Goal: Task Accomplishment & Management: Complete application form

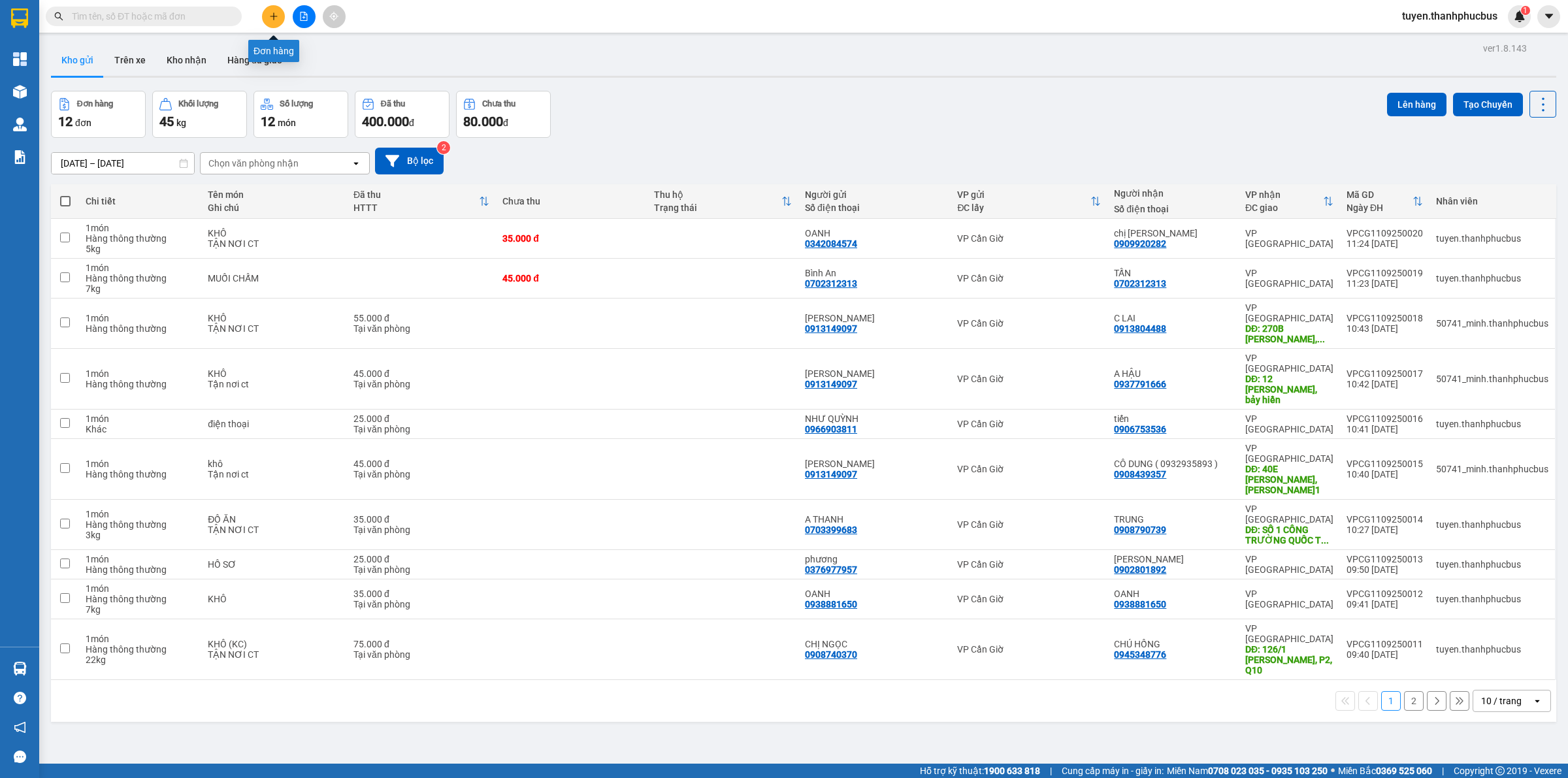
click at [266, 17] on button at bounding box center [273, 16] width 22 height 22
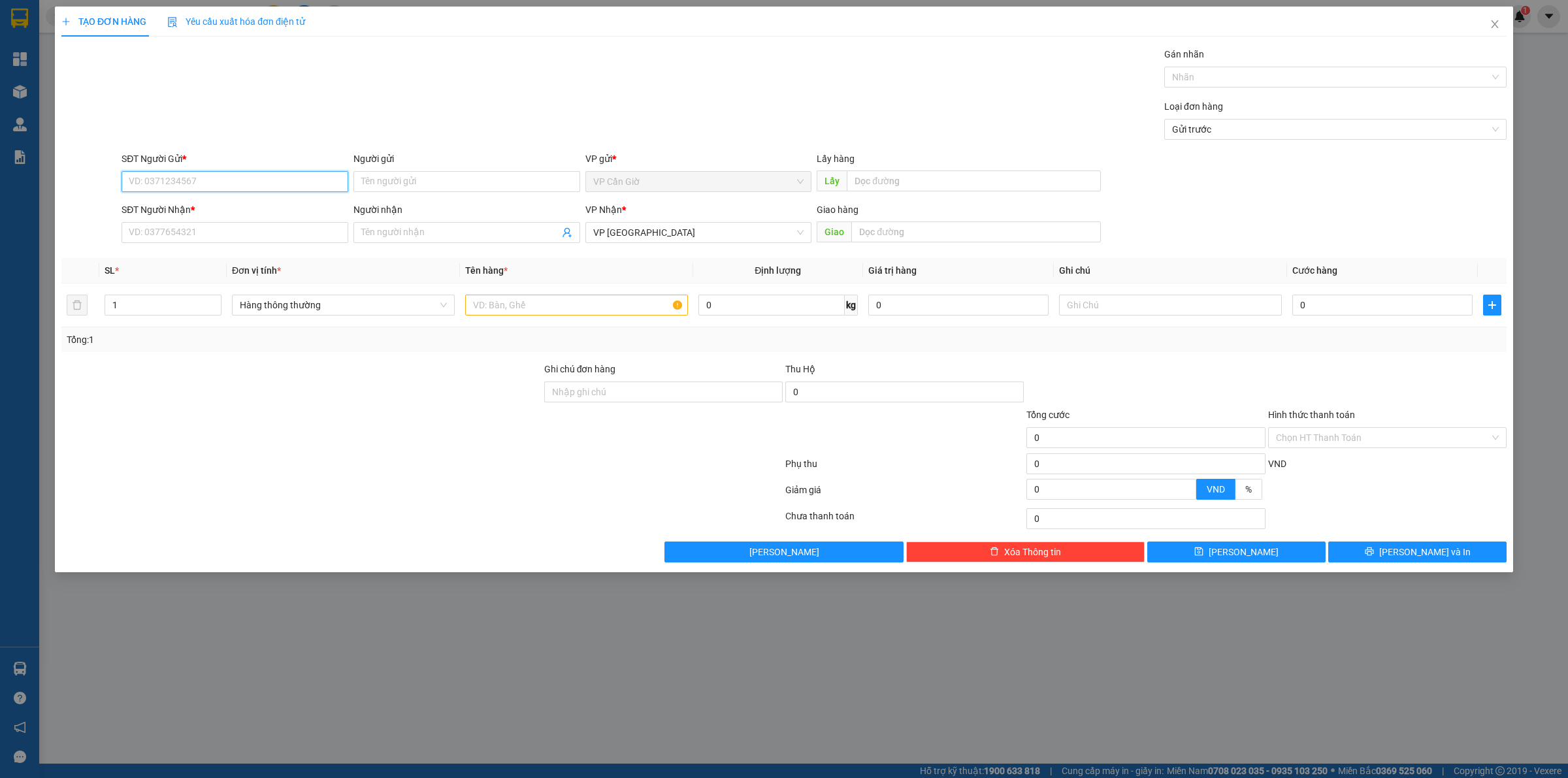
click at [220, 191] on input "SĐT Người Gửi *" at bounding box center [234, 181] width 227 height 21
click at [222, 200] on div "0945459754 - HOÀNG" at bounding box center [234, 208] width 227 height 21
type input "0945459754"
type input "HOÀNG"
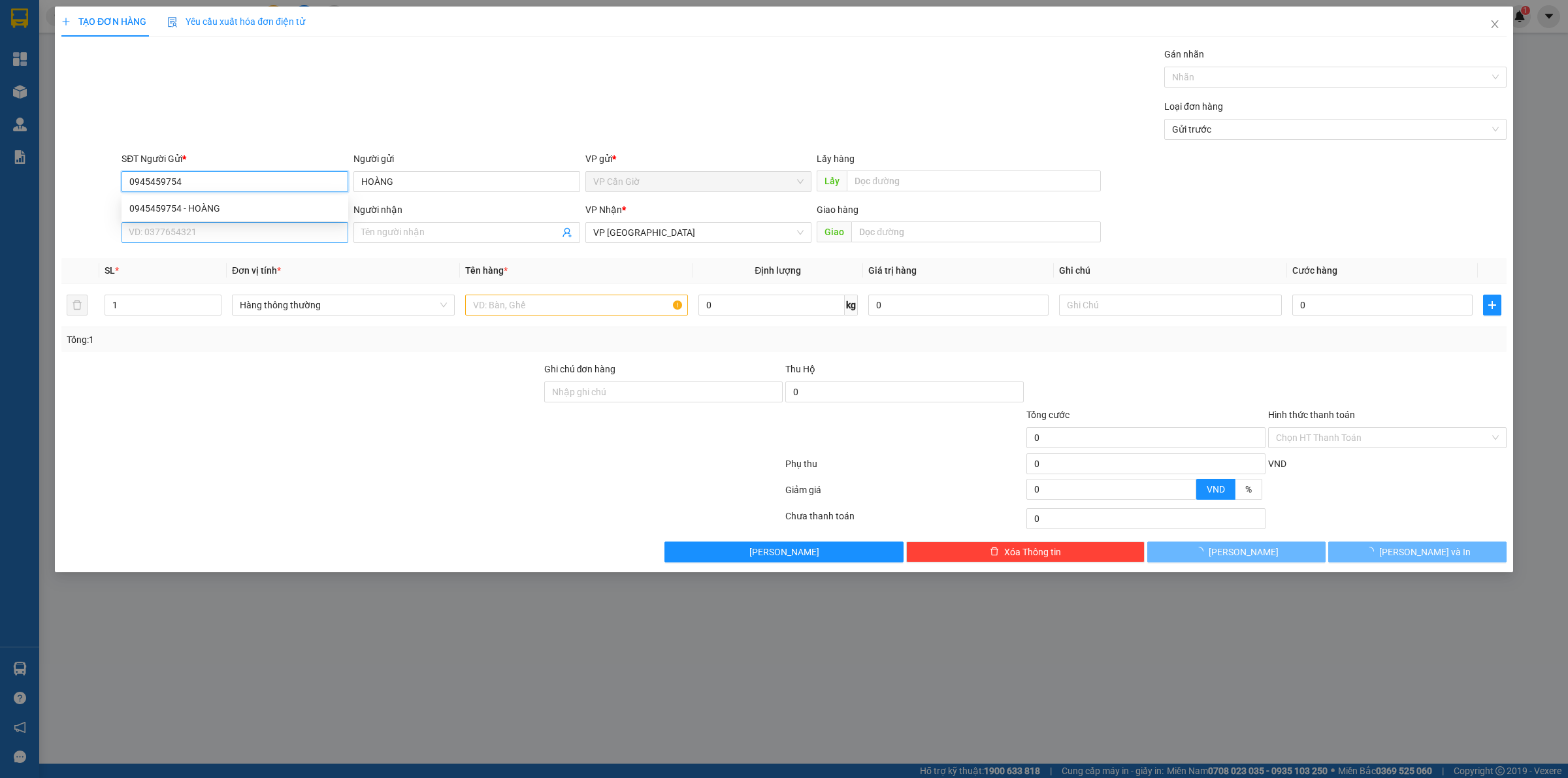
type input "45.000"
type input "0945459754"
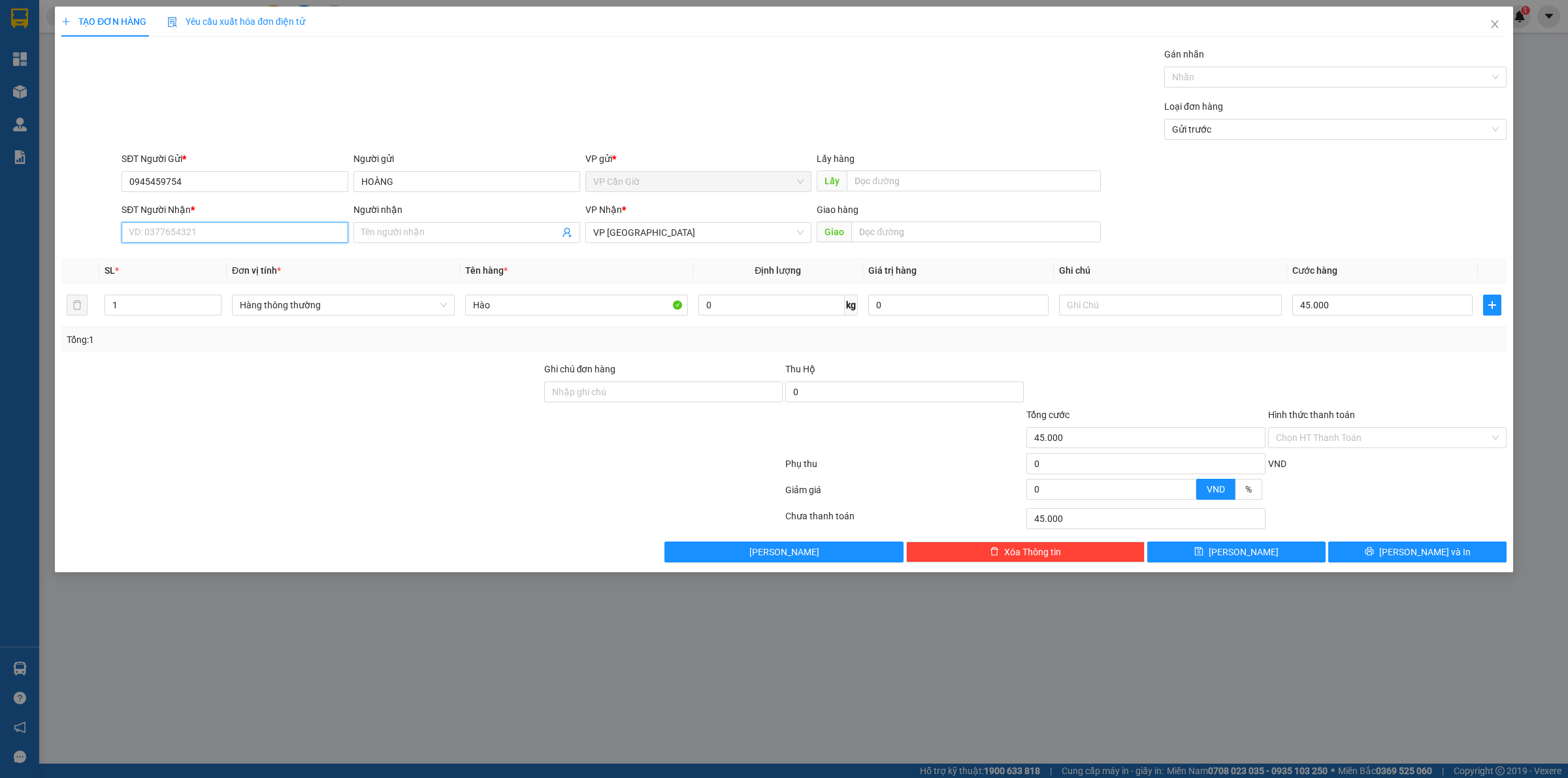
click at [212, 233] on input "SĐT Người Nhận *" at bounding box center [234, 232] width 227 height 21
click at [219, 257] on div "0945459754 - HOÀNG" at bounding box center [234, 259] width 211 height 15
type input "0945459754"
type input "HOÀNG"
click at [1344, 419] on label "Hình thức thanh toán" at bounding box center [1311, 414] width 87 height 11
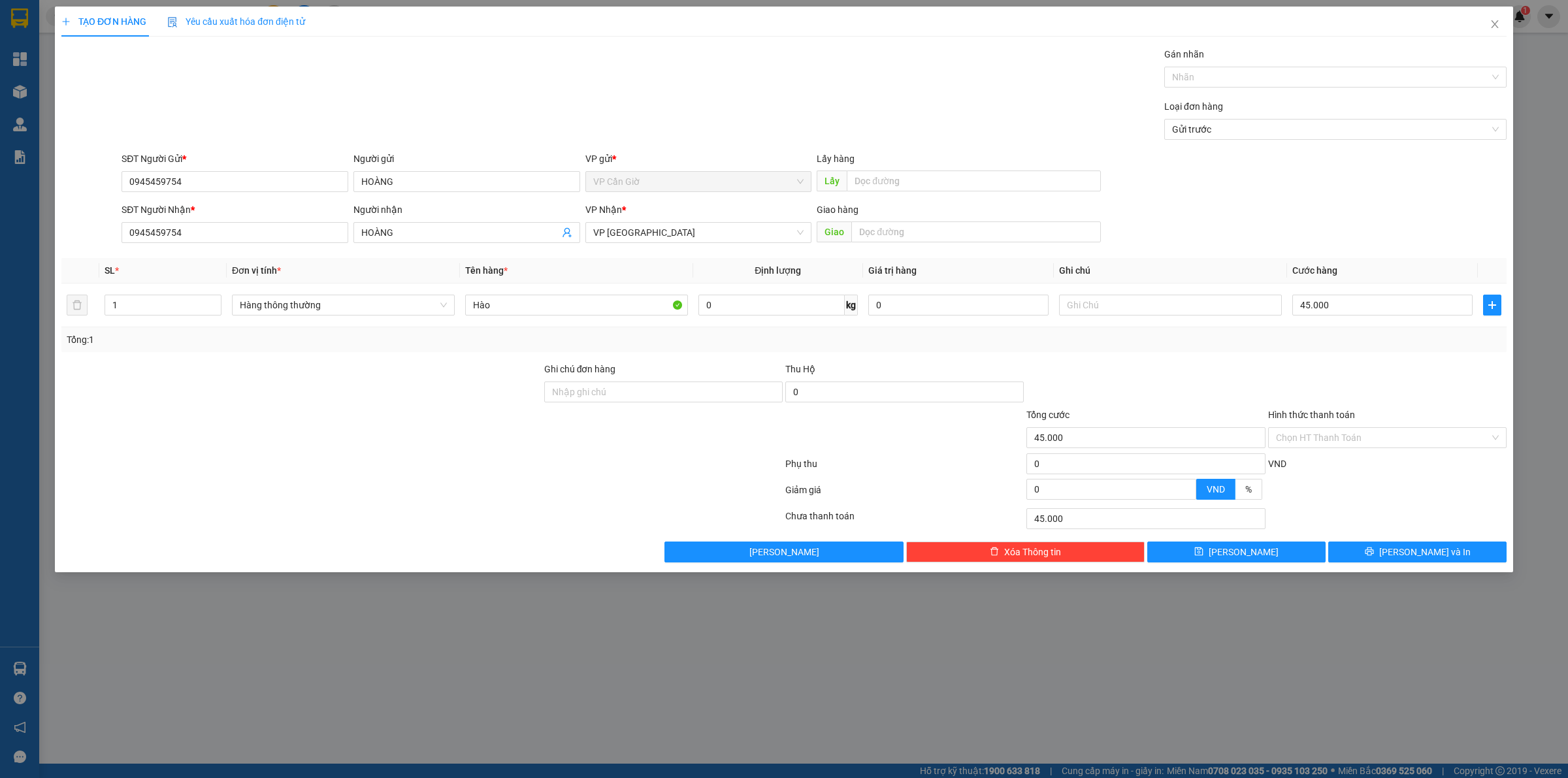
click at [1344, 428] on input "Hình thức thanh toán" at bounding box center [1382, 438] width 214 height 20
click at [1351, 446] on input "Hình thức thanh toán" at bounding box center [1382, 438] width 214 height 20
click at [1346, 472] on div "Tại văn phòng" at bounding box center [1387, 465] width 223 height 15
type input "0"
click at [1406, 559] on span "[PERSON_NAME] và In" at bounding box center [1425, 552] width 92 height 15
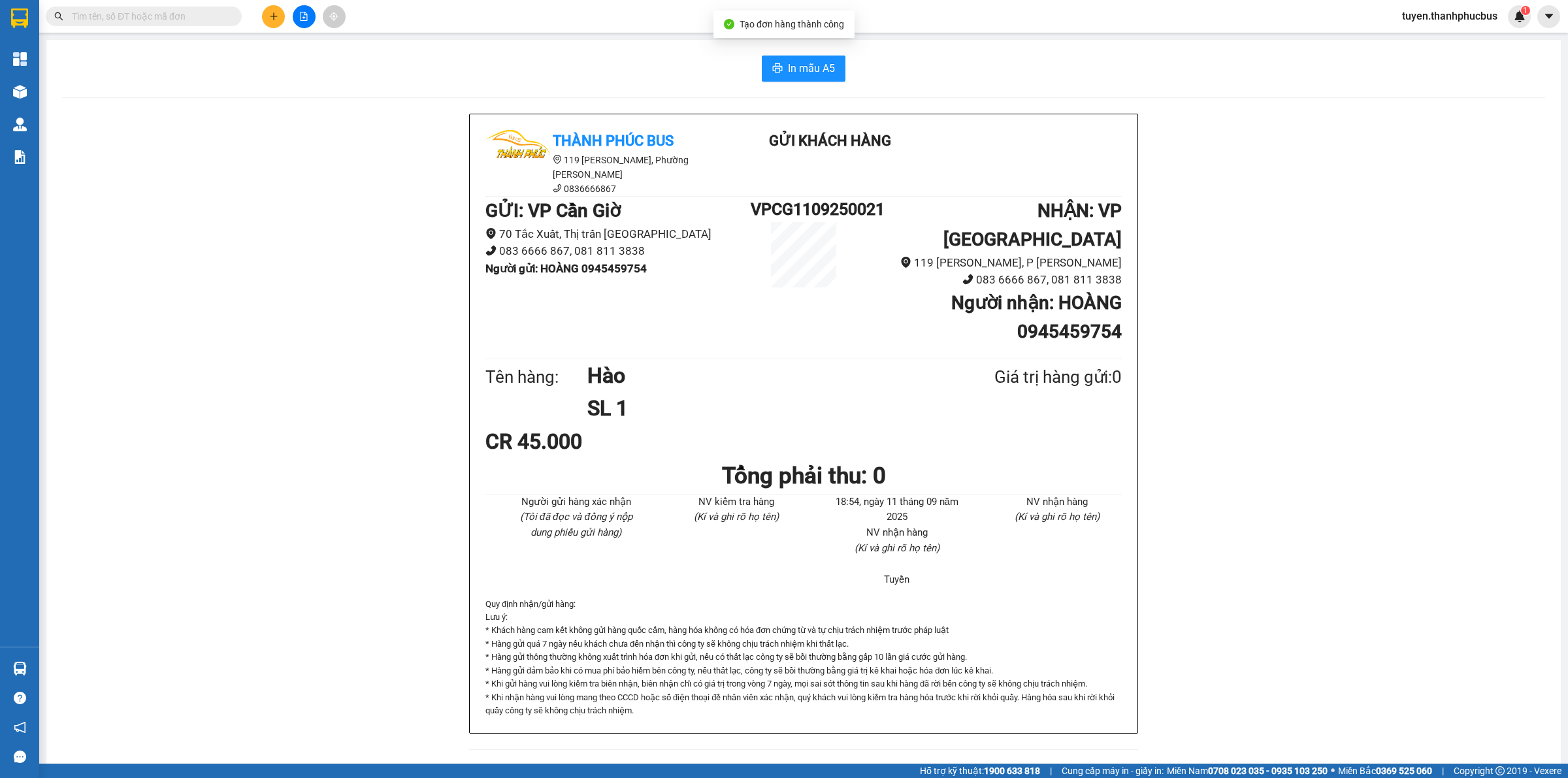
click at [783, 82] on div "In mẫu A5 Thành Phúc Bus 119 [PERSON_NAME], Phường [PERSON_NAME] 0836666867 Gửi…" at bounding box center [803, 411] width 1514 height 742
click at [774, 61] on button "In mẫu A5" at bounding box center [804, 68] width 84 height 26
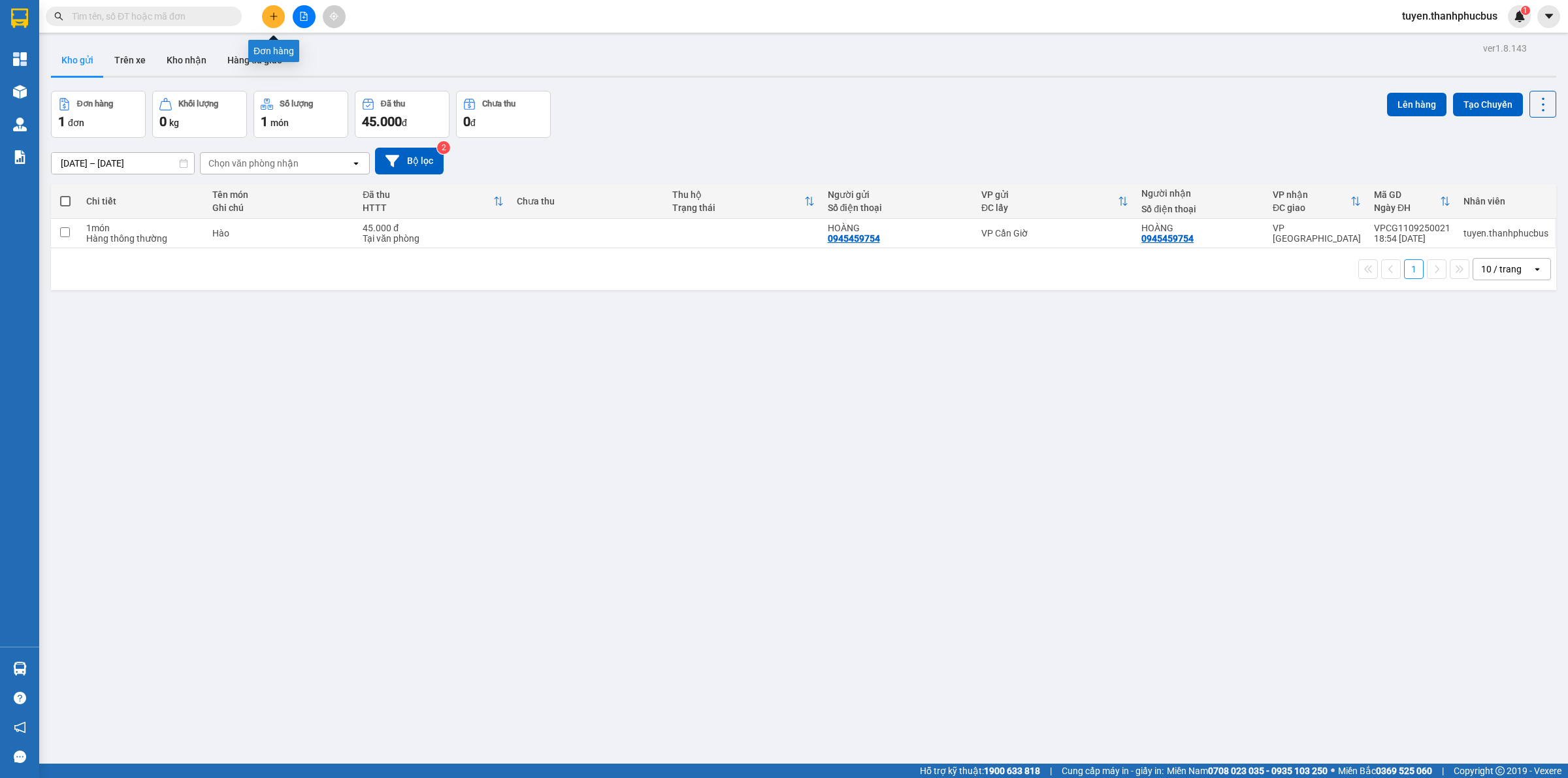
click at [278, 12] on button at bounding box center [273, 16] width 22 height 22
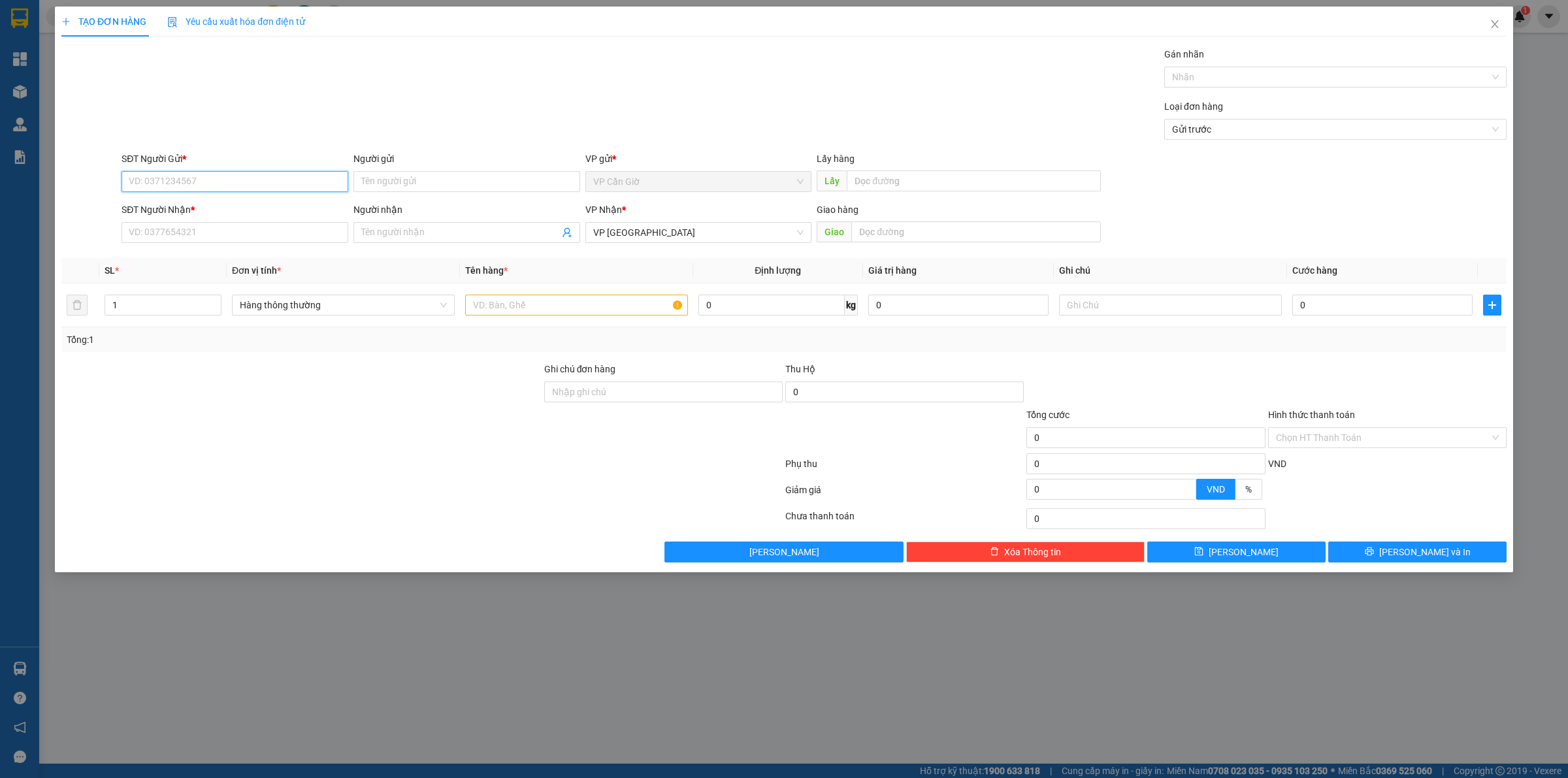
click at [263, 177] on input "SĐT Người Gửi *" at bounding box center [234, 181] width 227 height 21
type input "0343655029"
click at [403, 191] on input "Người gửi" at bounding box center [467, 181] width 227 height 21
click at [415, 236] on div "A THỐNG - 0343655029" at bounding box center [467, 229] width 211 height 15
type input "A THỐNG"
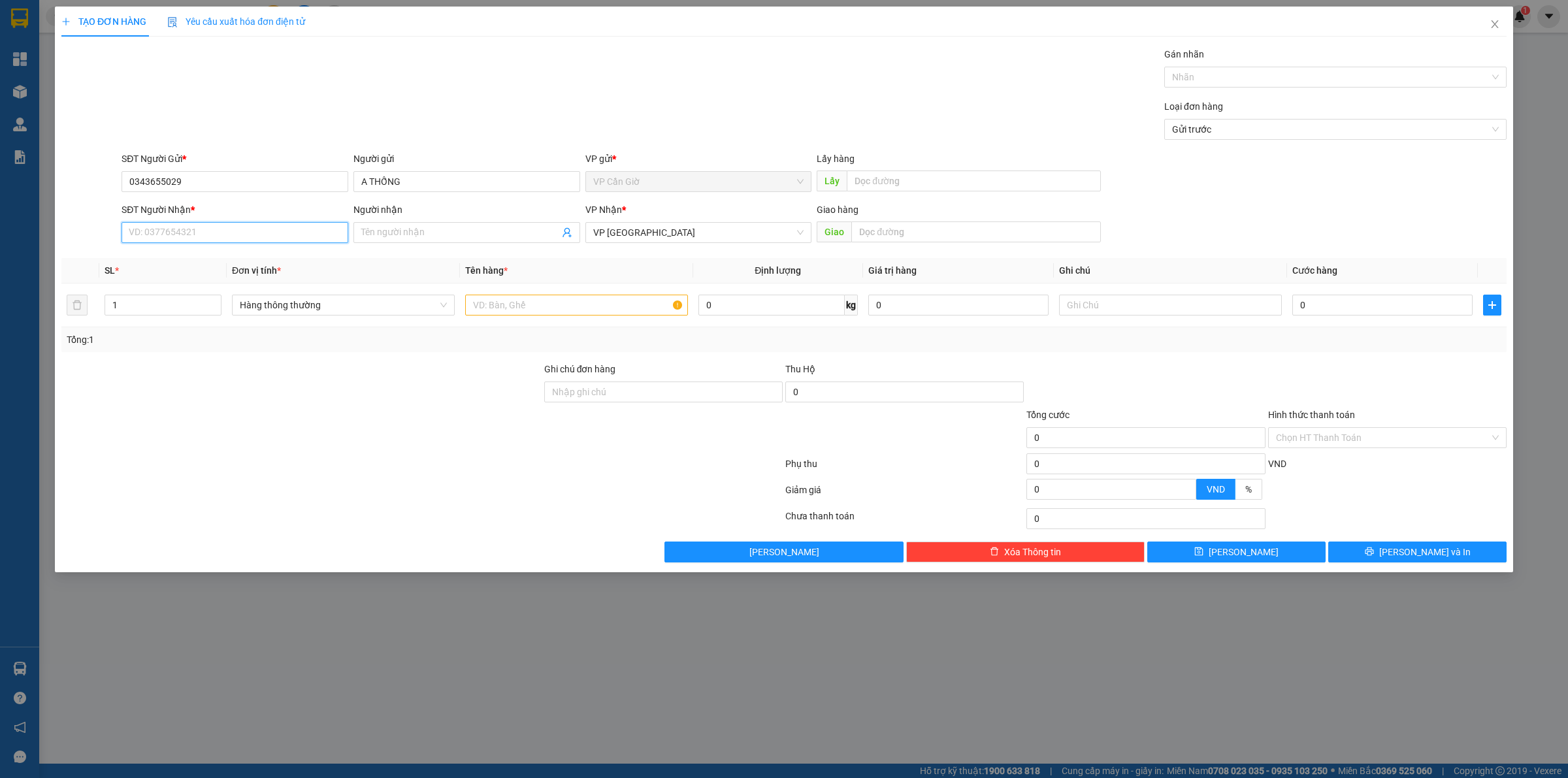
click at [196, 227] on input "SĐT Người Nhận *" at bounding box center [234, 232] width 227 height 21
type input "0907111106"
click at [371, 229] on input "Người nhận" at bounding box center [460, 233] width 198 height 15
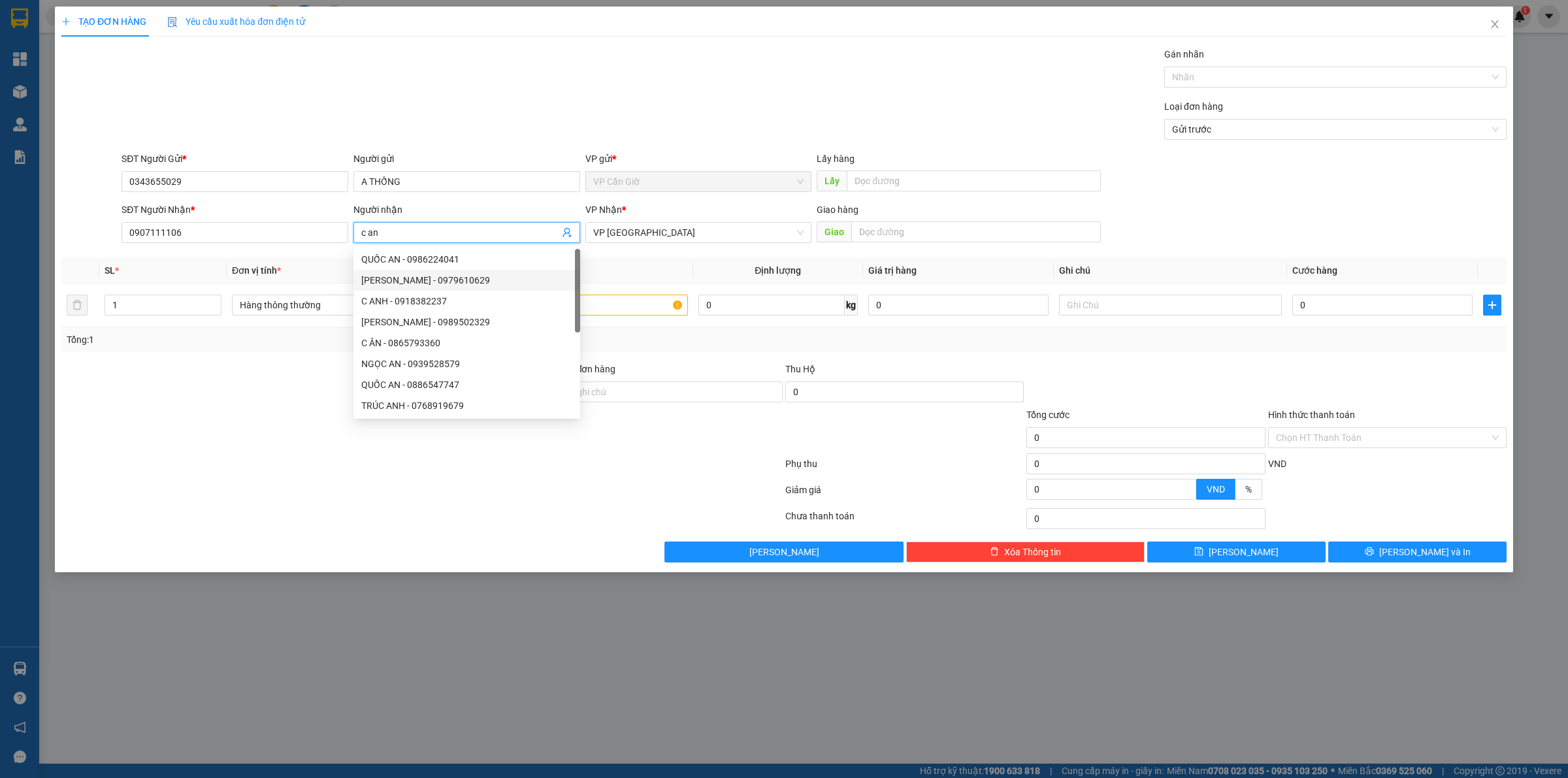
type input "c an"
click at [309, 466] on div at bounding box center [422, 466] width 724 height 26
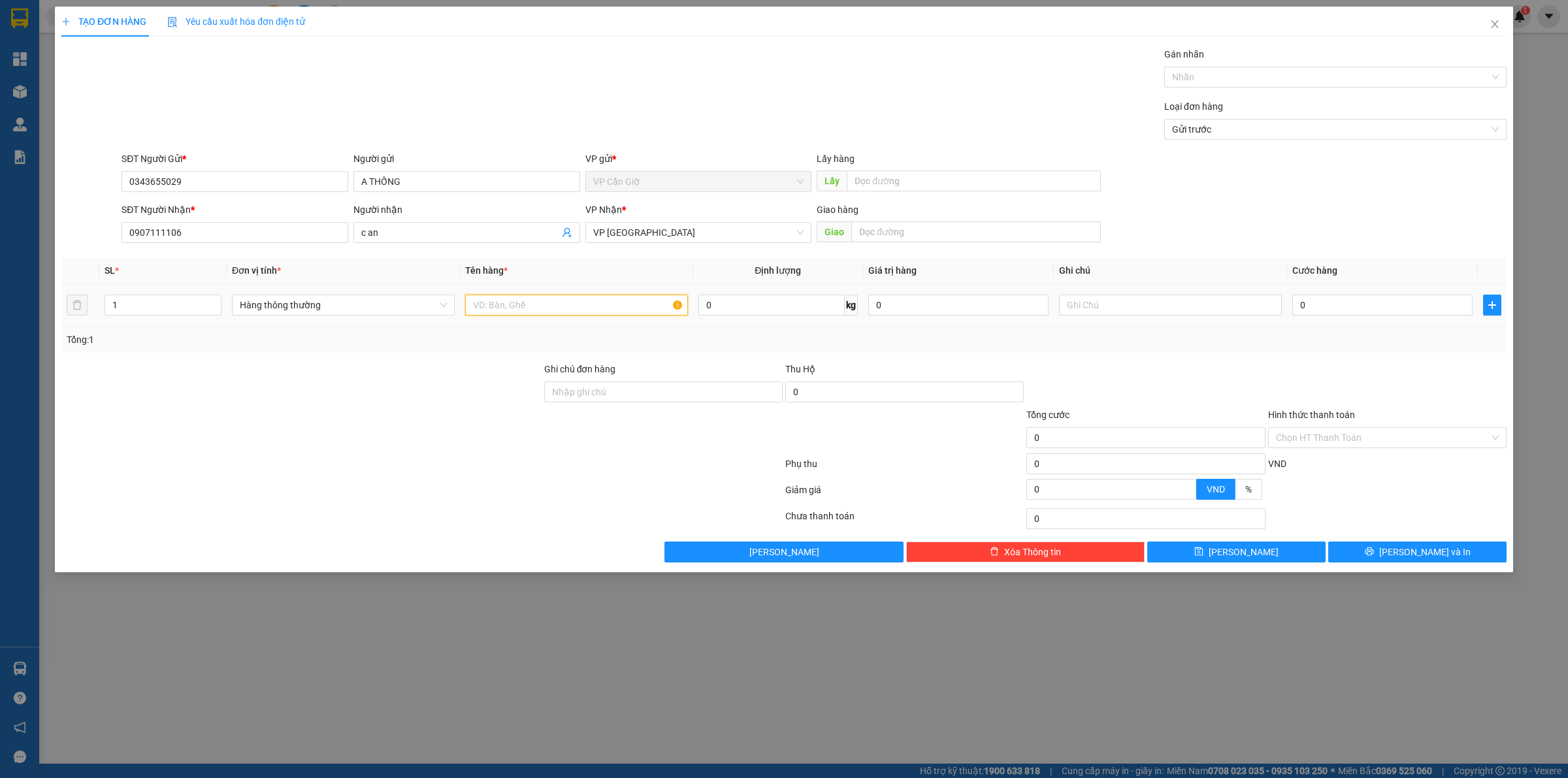
click at [593, 311] on input "text" at bounding box center [576, 305] width 223 height 21
type input "hộp giấy"
type input "2"
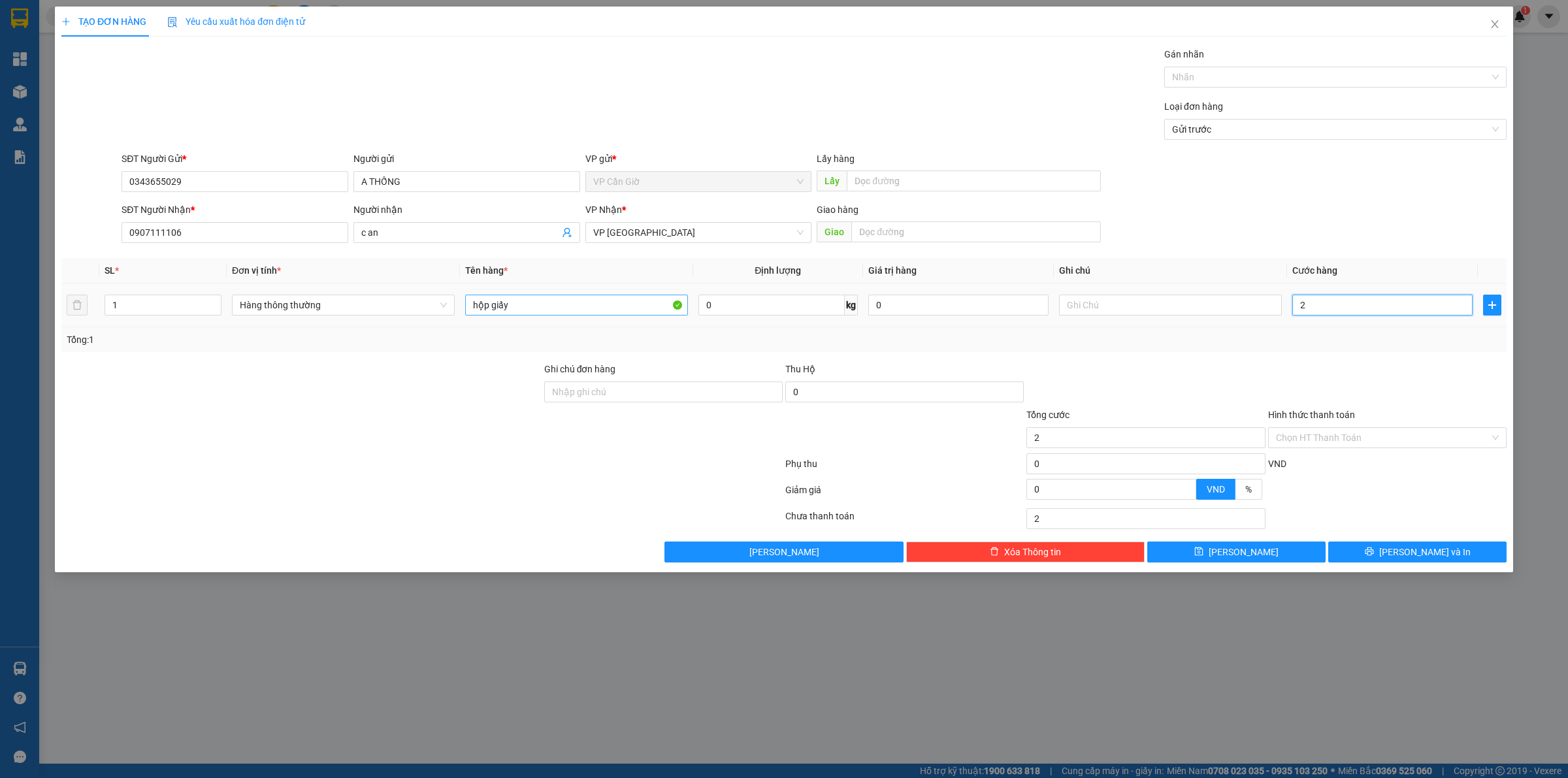
type input "25"
type input "250"
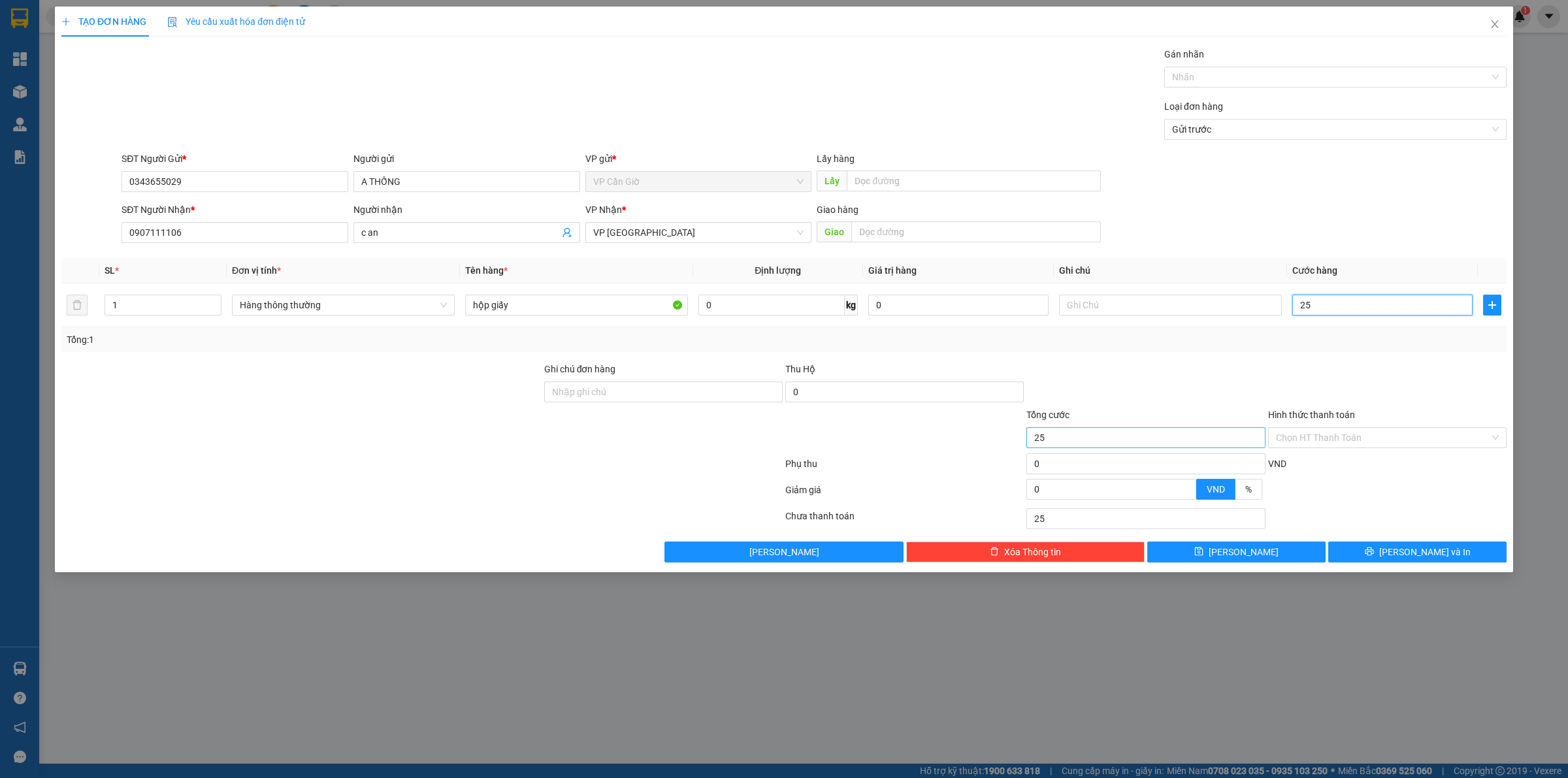
type input "250"
type input "2.500"
type input "25.000"
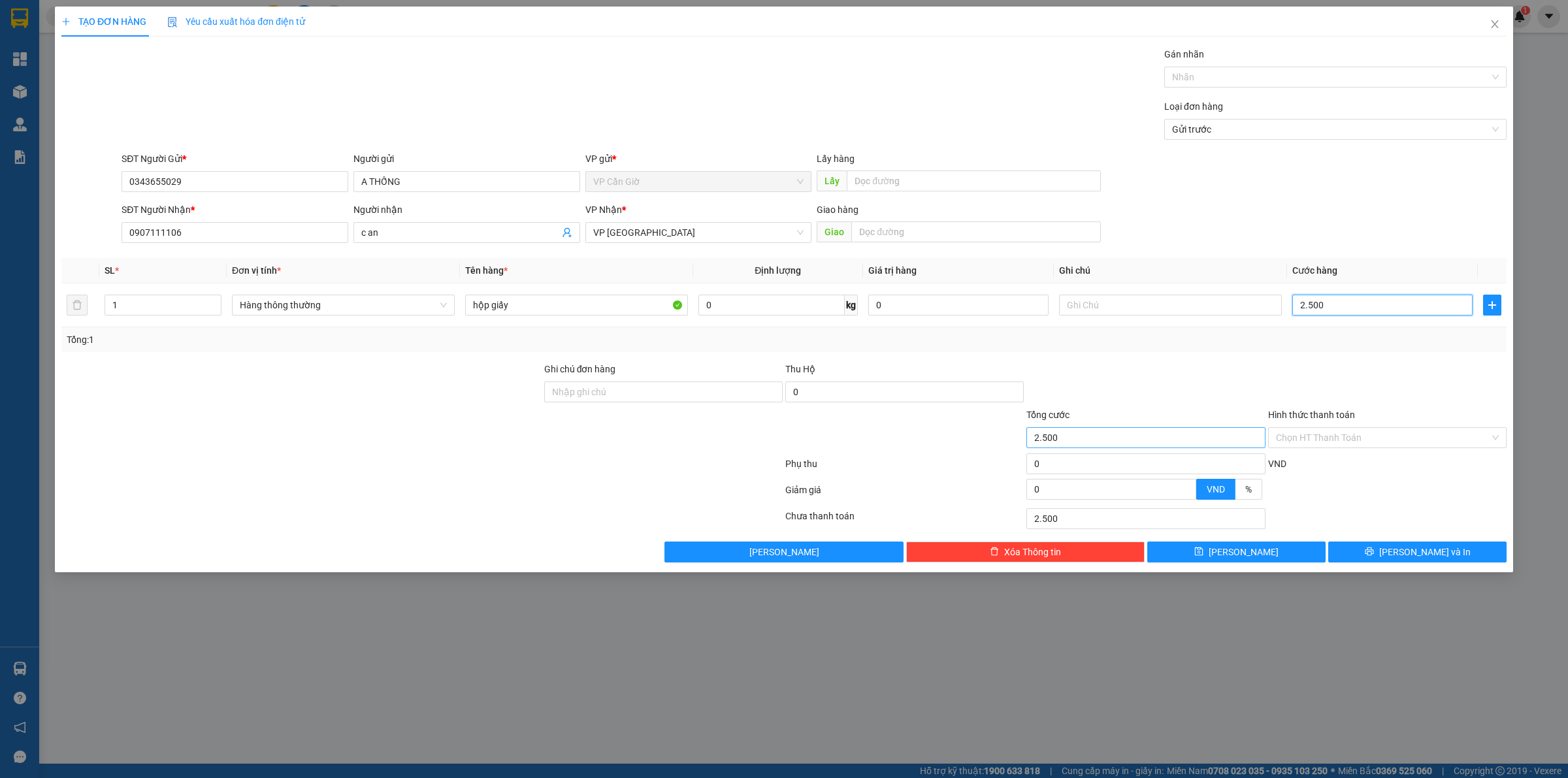
type input "25.000"
click at [1351, 433] on input "Hình thức thanh toán" at bounding box center [1382, 438] width 214 height 20
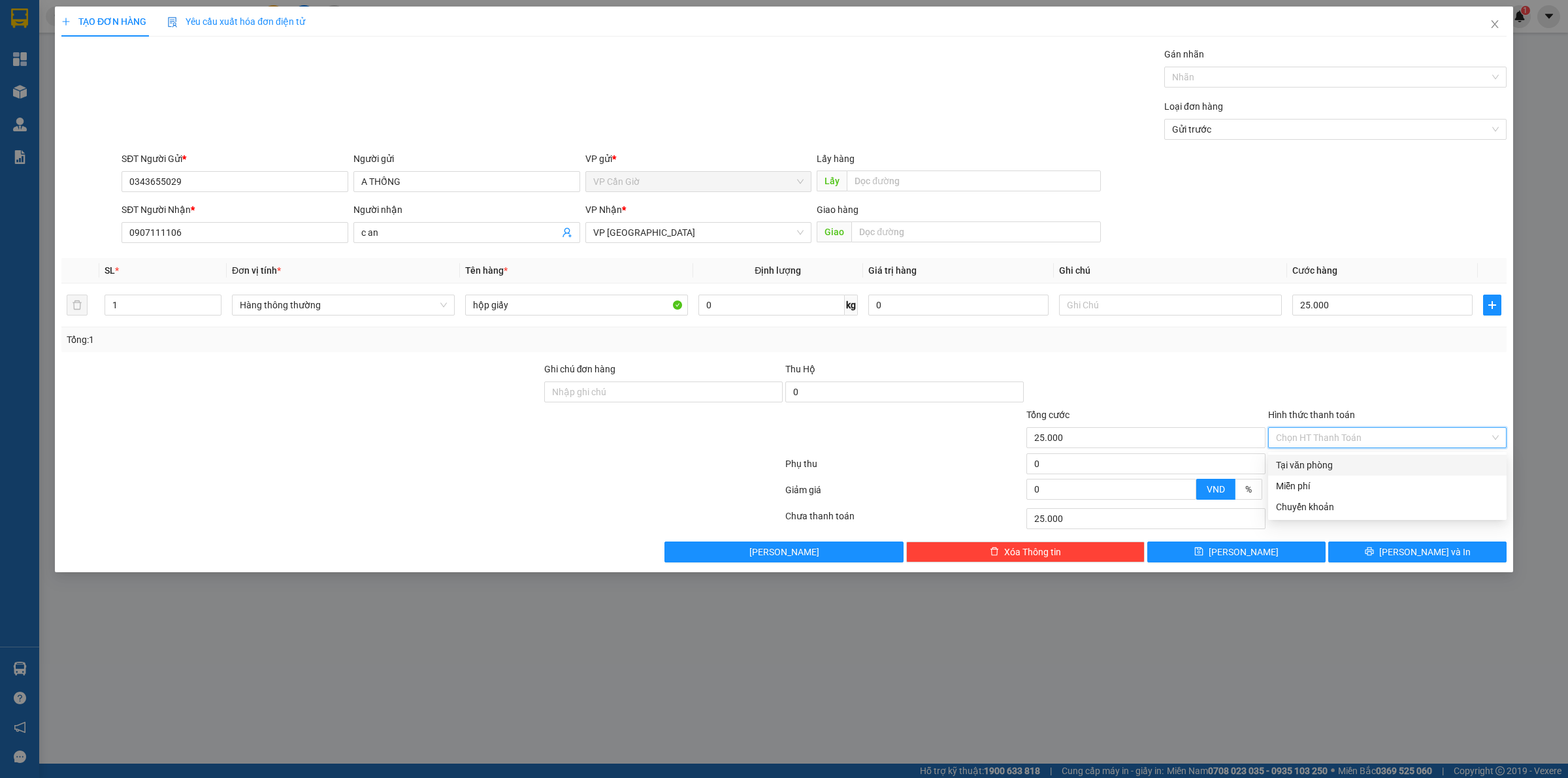
click at [1340, 459] on div "Tại văn phòng" at bounding box center [1387, 465] width 223 height 15
type input "0"
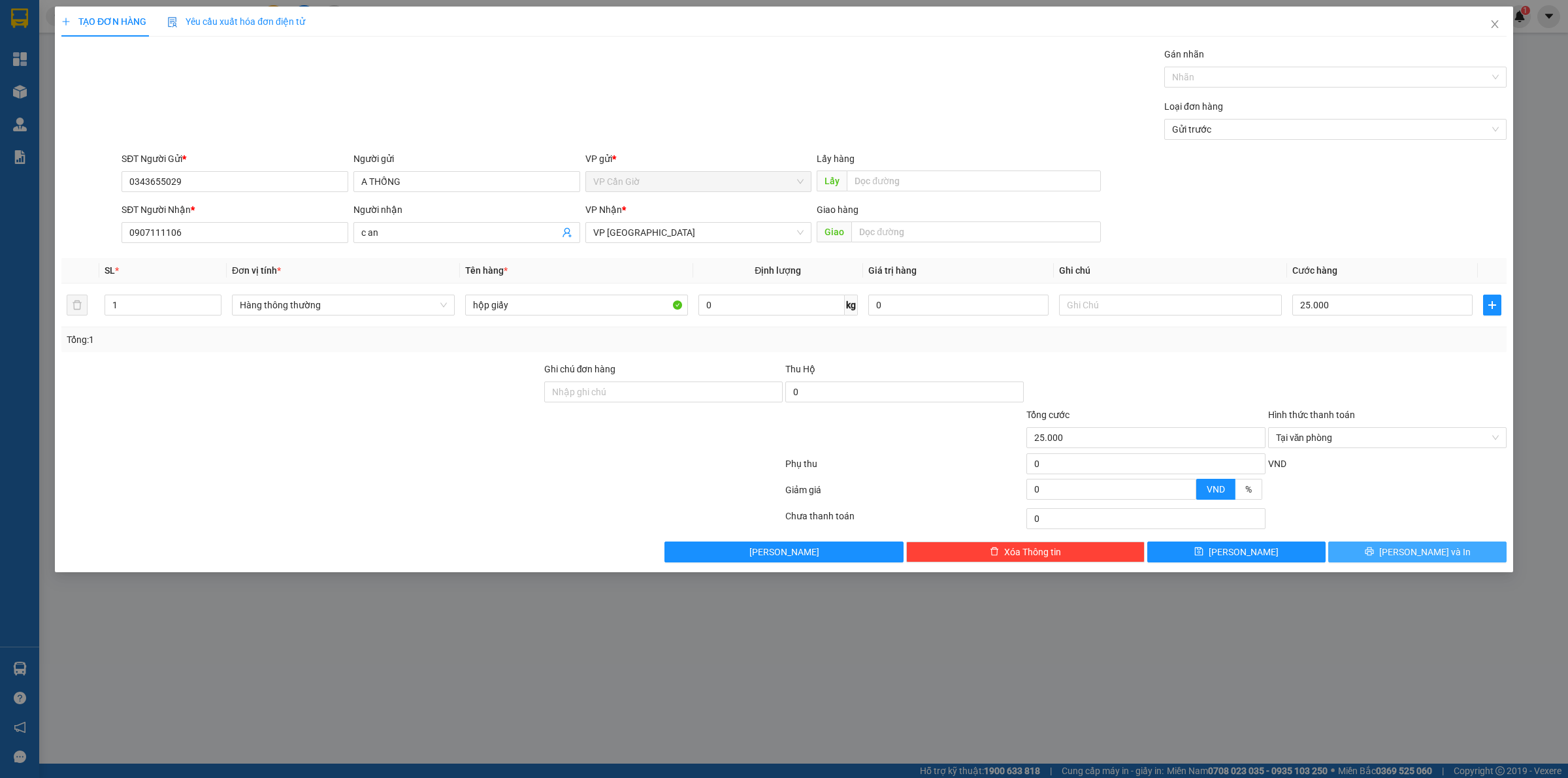
click at [1431, 556] on span "[PERSON_NAME] và In" at bounding box center [1425, 552] width 92 height 15
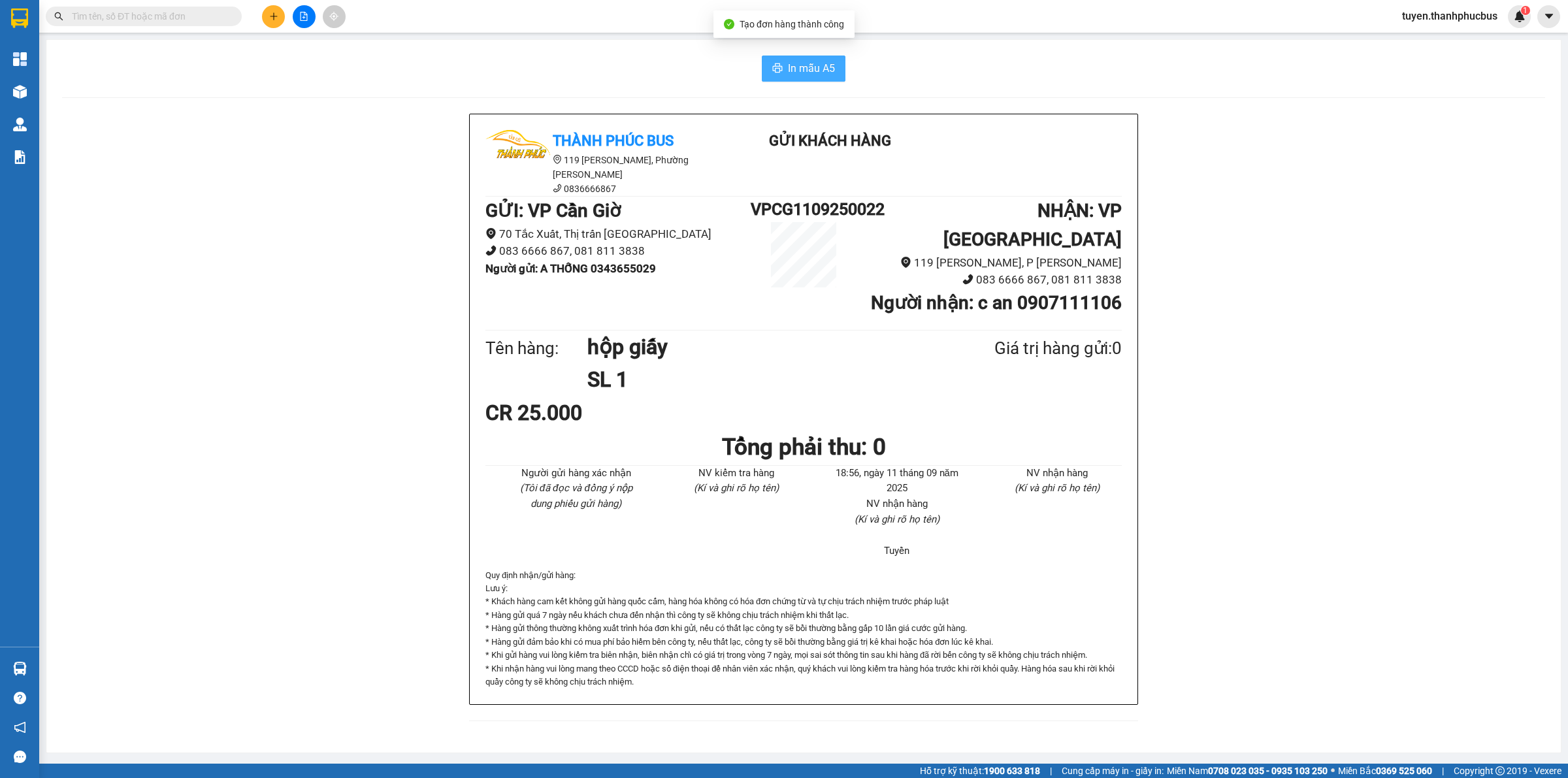
click at [781, 68] on icon "printer" at bounding box center [778, 67] width 10 height 9
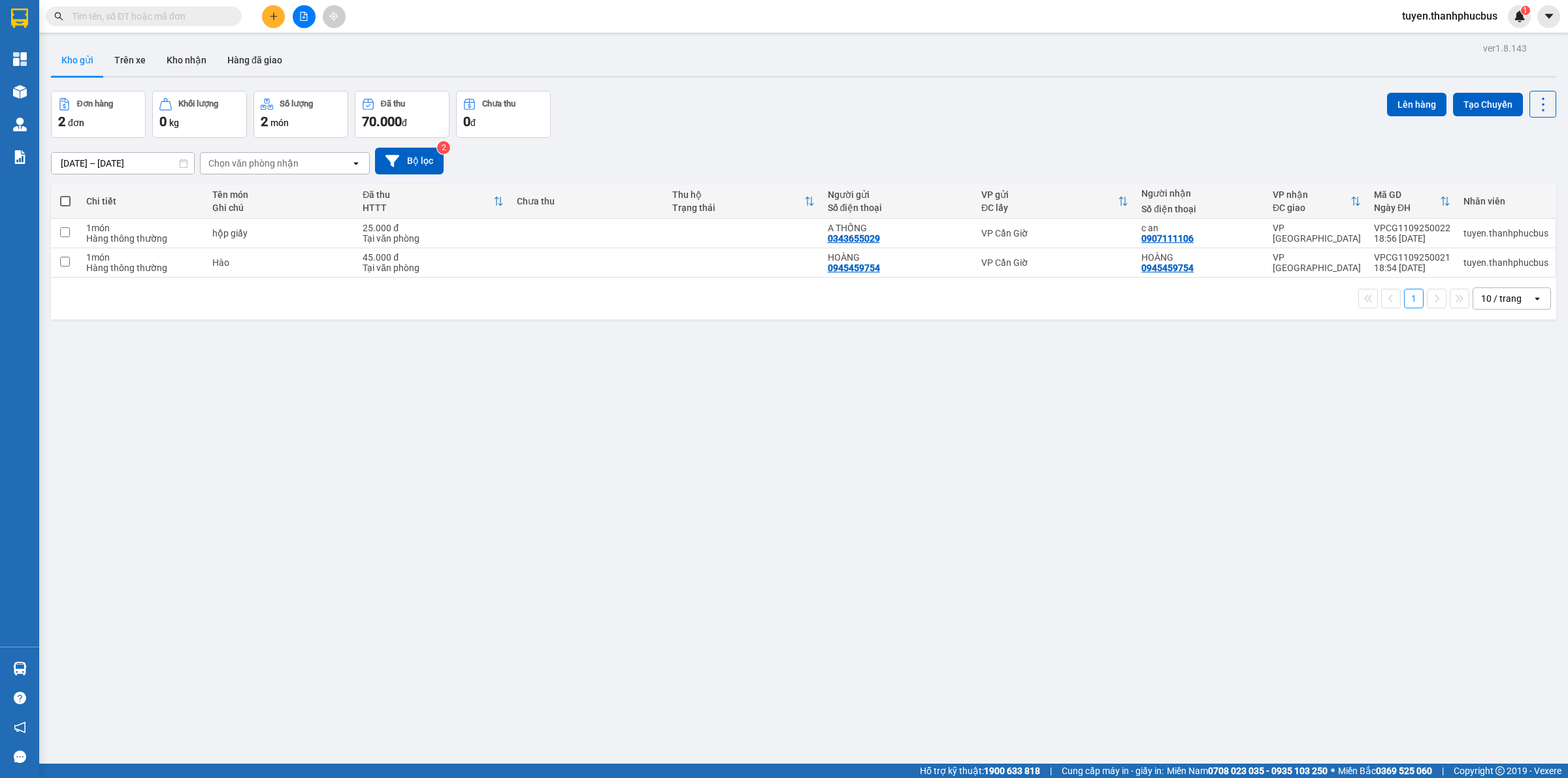
drag, startPoint x: 781, startPoint y: 179, endPoint x: 1140, endPoint y: 175, distance: 359.0
click at [1140, 175] on div "[DATE] – [DATE] Press the down arrow key to interact with the calendar and sele…" at bounding box center [803, 160] width 1505 height 26
click at [1470, 234] on button at bounding box center [1479, 233] width 19 height 22
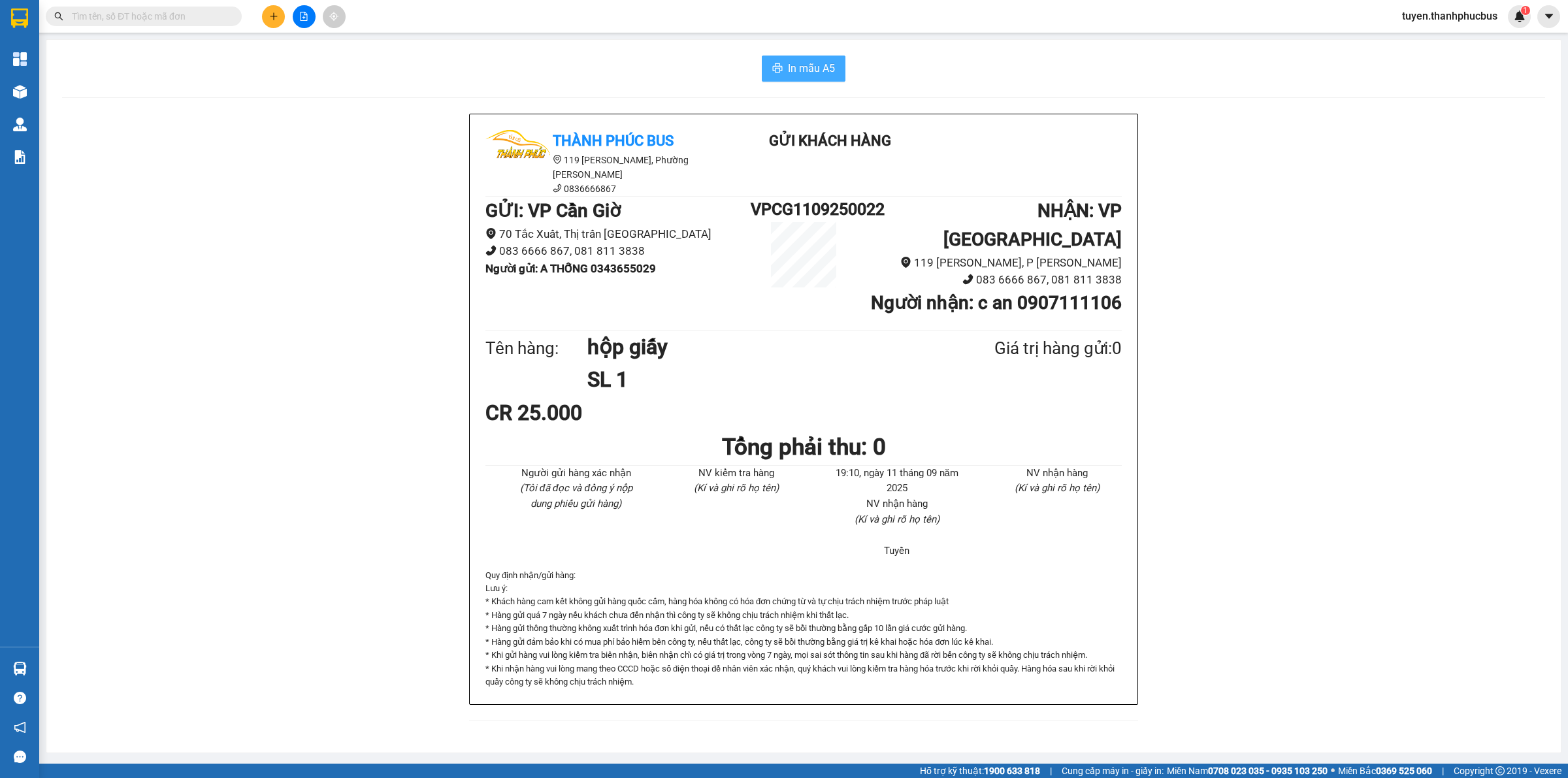
click at [806, 64] on span "In mẫu A5" at bounding box center [811, 68] width 47 height 17
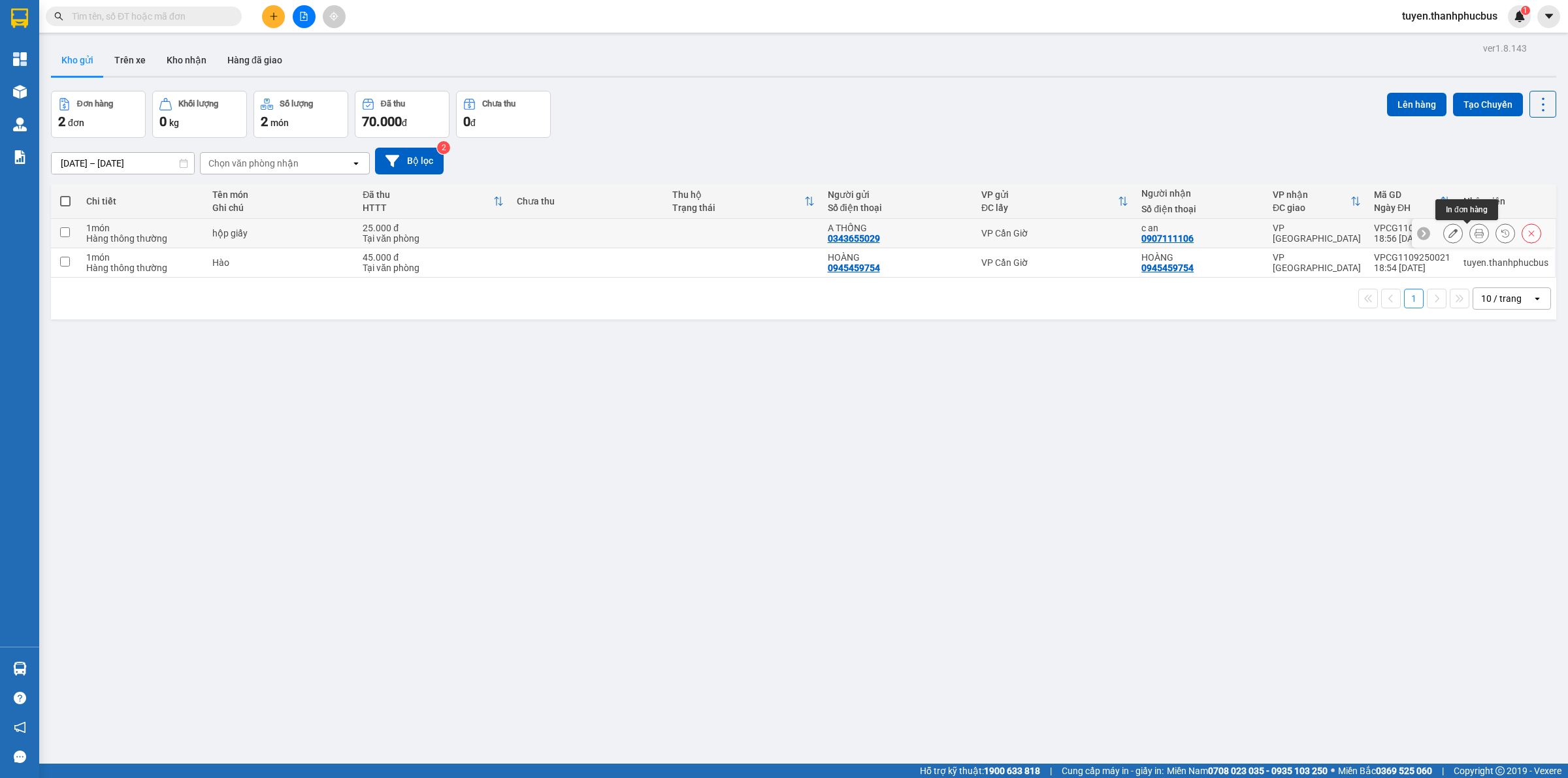
click at [1473, 233] on button at bounding box center [1479, 233] width 19 height 22
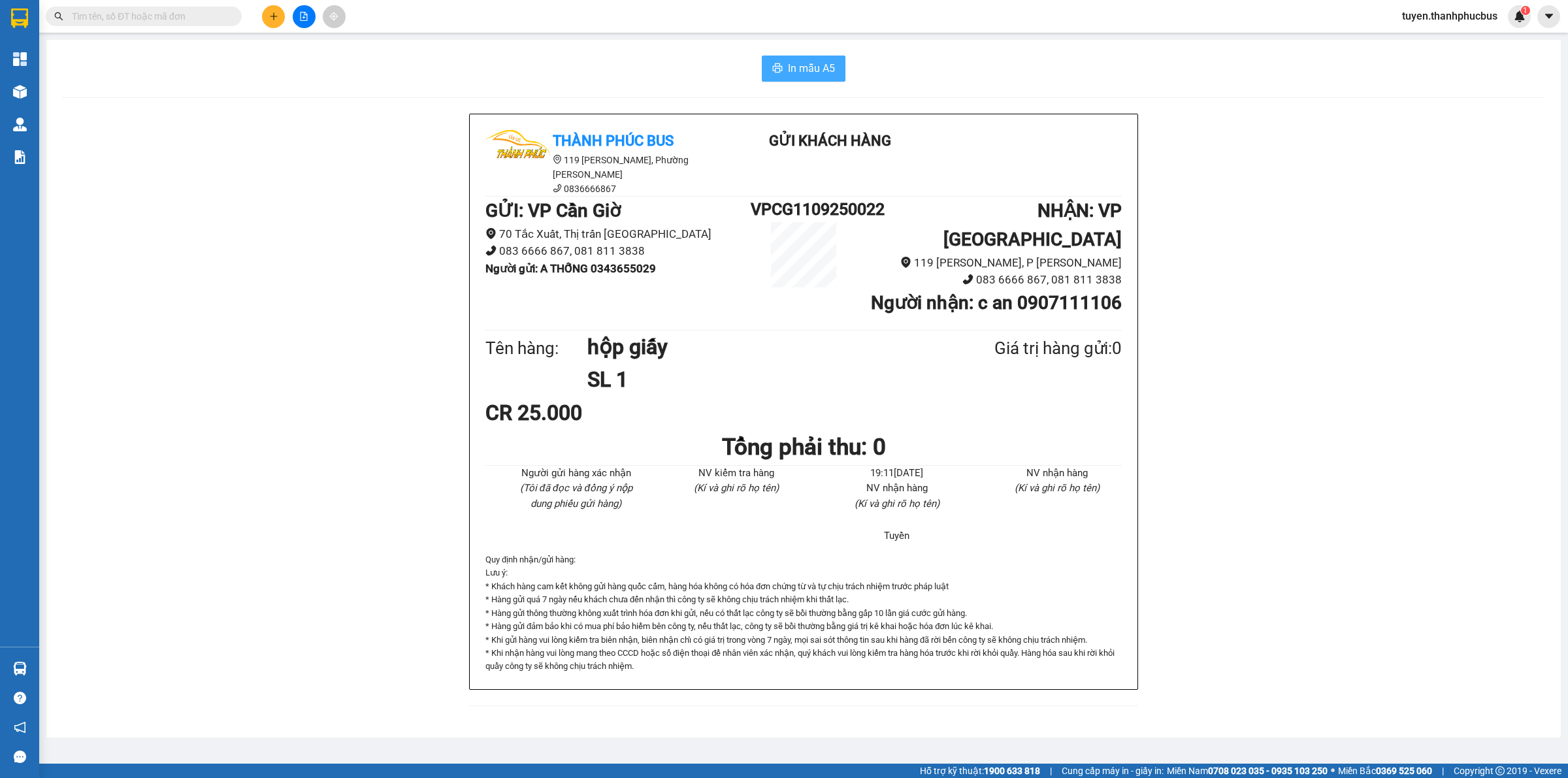
click at [780, 65] on icon "printer" at bounding box center [778, 67] width 10 height 9
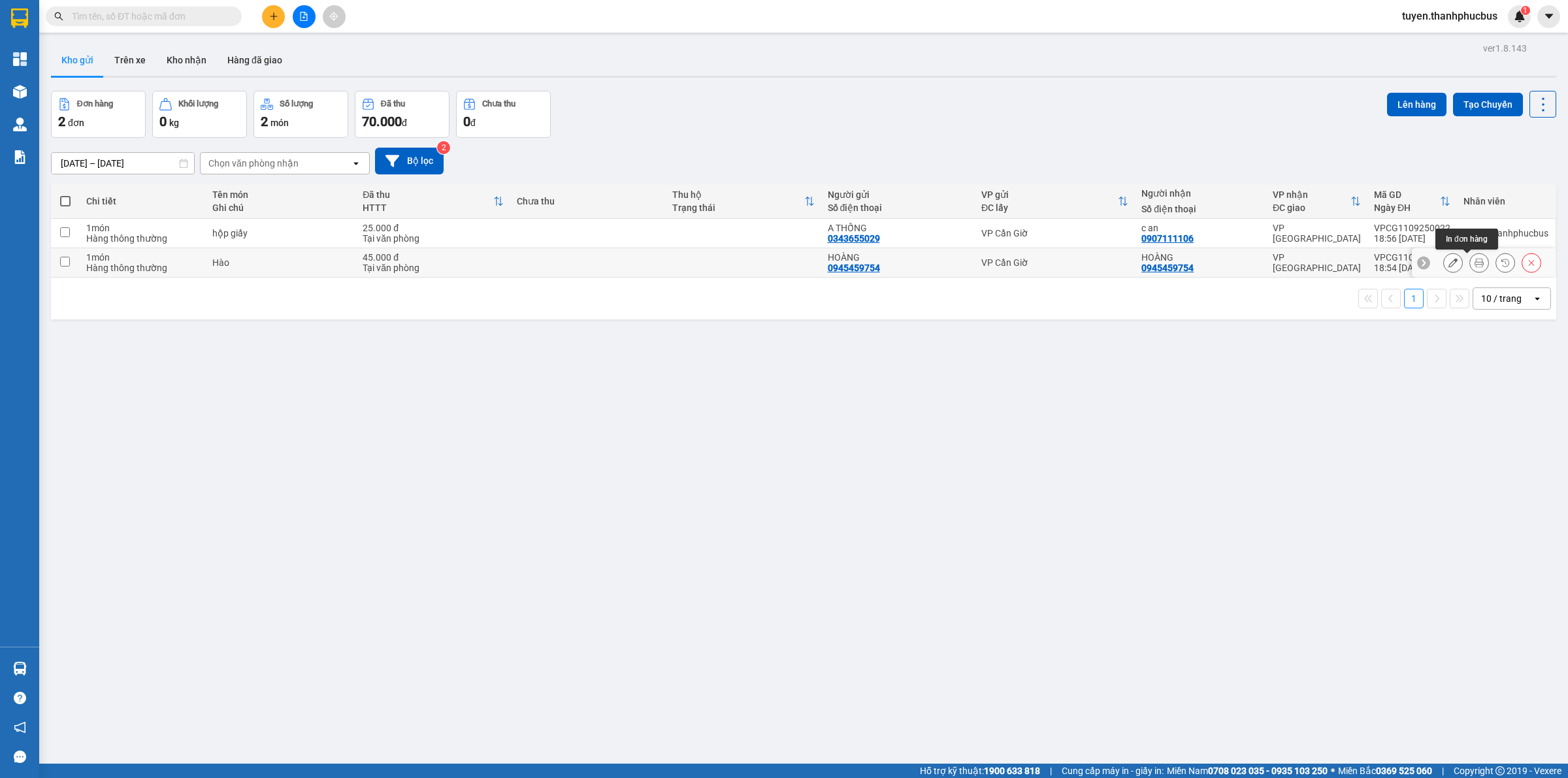
click at [1470, 267] on button at bounding box center [1479, 262] width 19 height 22
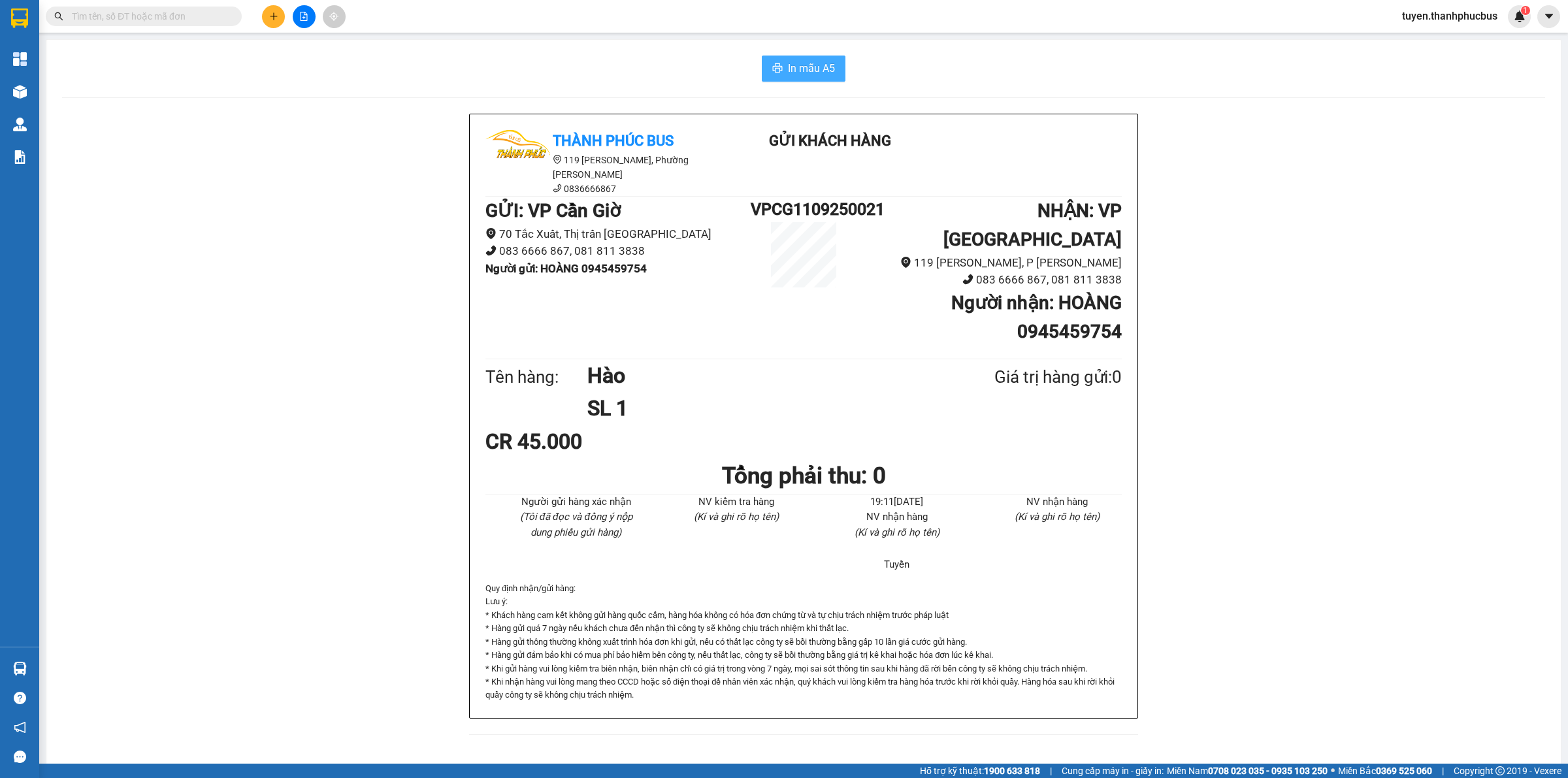
click at [791, 73] on span "In mẫu A5" at bounding box center [811, 68] width 47 height 17
